Goal: Task Accomplishment & Management: Use online tool/utility

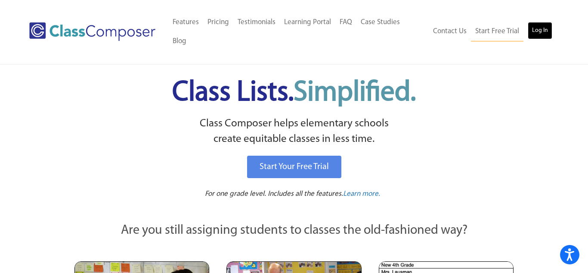
click at [540, 28] on link "Log In" at bounding box center [540, 30] width 25 height 17
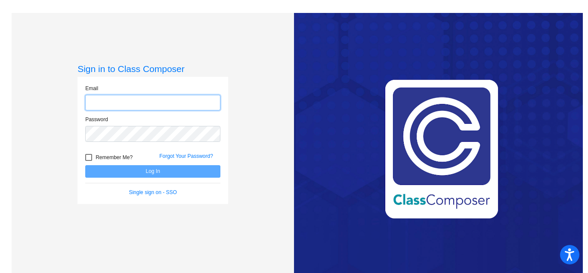
type input "[EMAIL_ADDRESS][DOMAIN_NAME]"
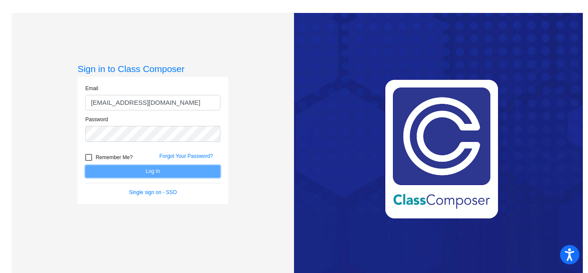
click at [182, 167] on button "Log In" at bounding box center [152, 171] width 135 height 12
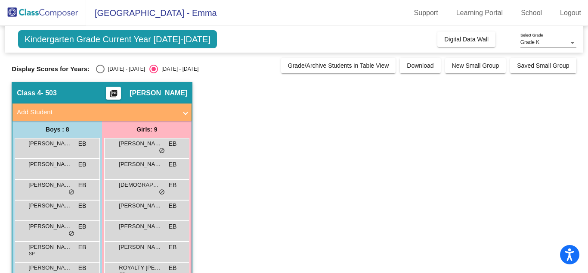
click at [121, 74] on div "Kindergarten Grade Current Year [DATE]-[DATE] Add, Move, or Retain Students Off…" at bounding box center [294, 182] width 565 height 312
click at [120, 72] on div "[DATE] - [DATE]" at bounding box center [125, 69] width 40 height 8
click at [100, 73] on input "2024 - 2025" at bounding box center [100, 73] width 0 height 0
radio input "true"
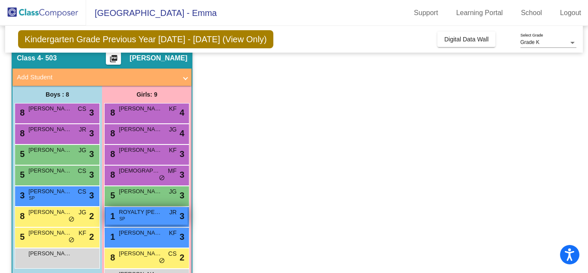
scroll to position [34, 0]
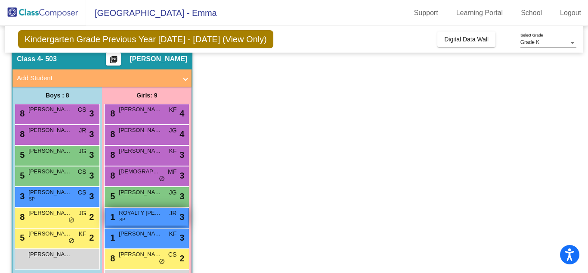
click at [134, 211] on span "ROYALTY ESPINOZA" at bounding box center [140, 213] width 43 height 9
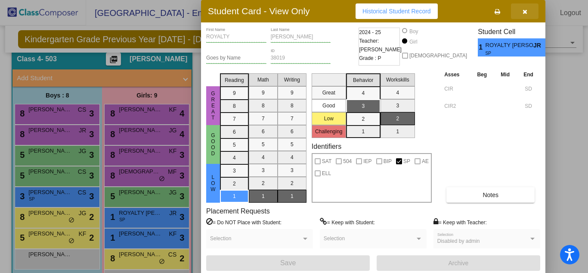
click at [531, 13] on button "button" at bounding box center [525, 11] width 28 height 16
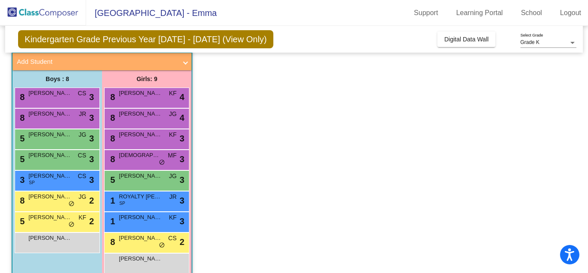
scroll to position [65, 0]
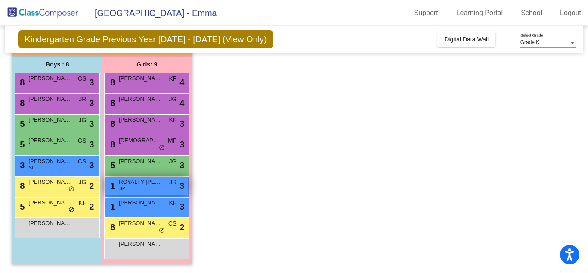
click at [121, 188] on span "SP" at bounding box center [122, 188] width 6 height 6
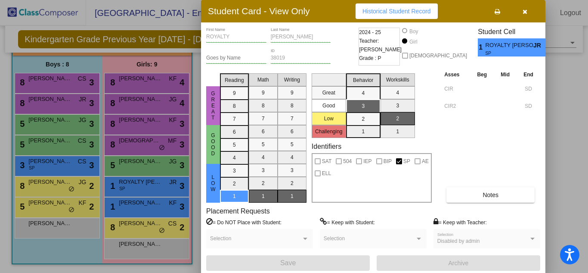
click at [531, 14] on button "button" at bounding box center [525, 11] width 28 height 16
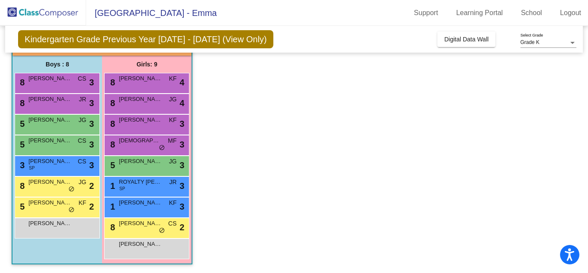
scroll to position [0, 0]
